Goal: Task Accomplishment & Management: Manage account settings

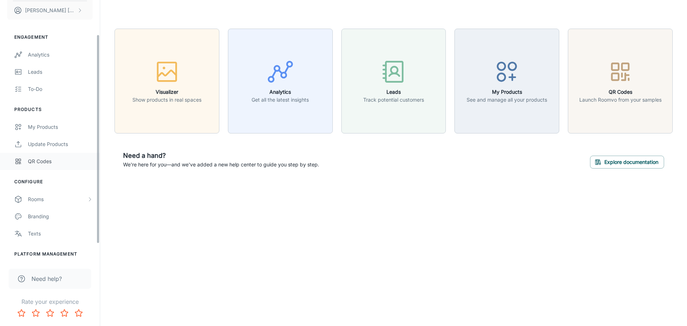
scroll to position [27, 0]
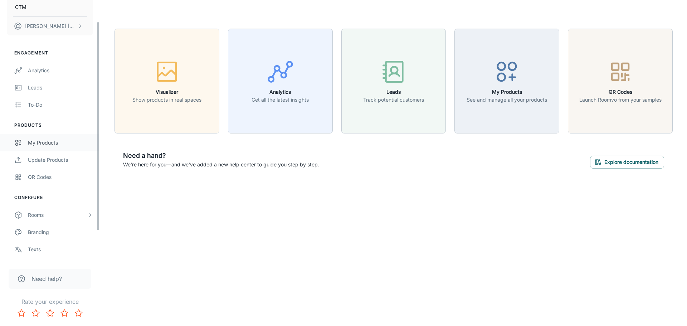
click at [46, 143] on div "My Products" at bounding box center [60, 143] width 65 height 8
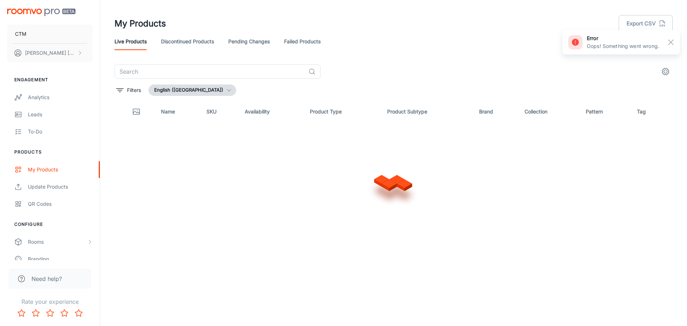
click at [191, 117] on th "Name" at bounding box center [177, 112] width 45 height 20
click at [226, 92] on icon "button" at bounding box center [229, 90] width 6 height 6
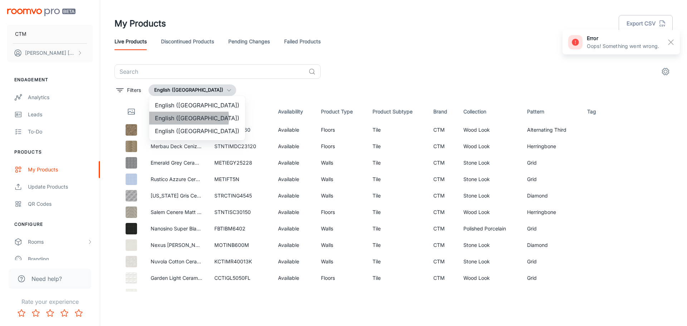
click at [189, 118] on li "English ([GEOGRAPHIC_DATA])" at bounding box center [197, 118] width 96 height 13
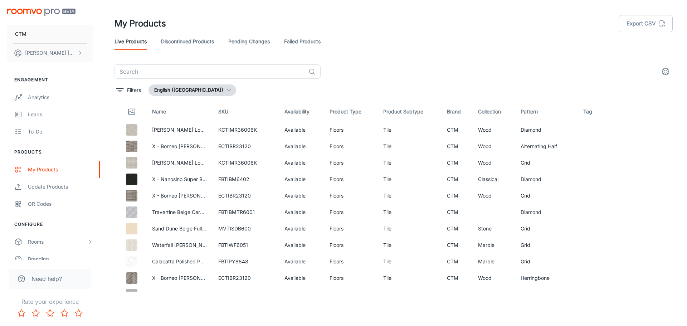
click at [202, 44] on link "Discontinued Products" at bounding box center [187, 41] width 53 height 17
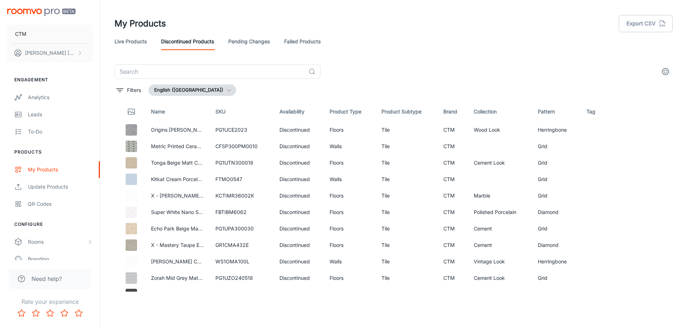
click at [179, 91] on button "English ([GEOGRAPHIC_DATA])" at bounding box center [193, 89] width 88 height 11
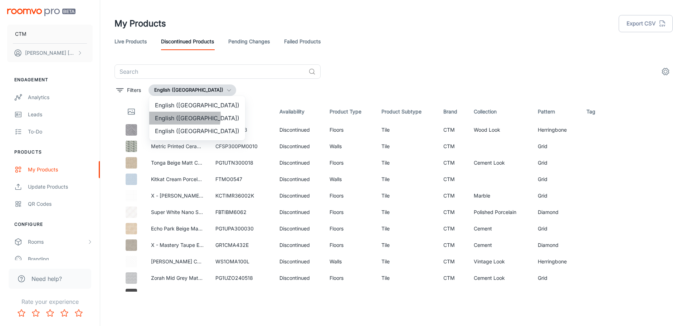
click at [172, 116] on li "English ([GEOGRAPHIC_DATA])" at bounding box center [197, 118] width 96 height 13
